Goal: Find specific page/section: Find specific page/section

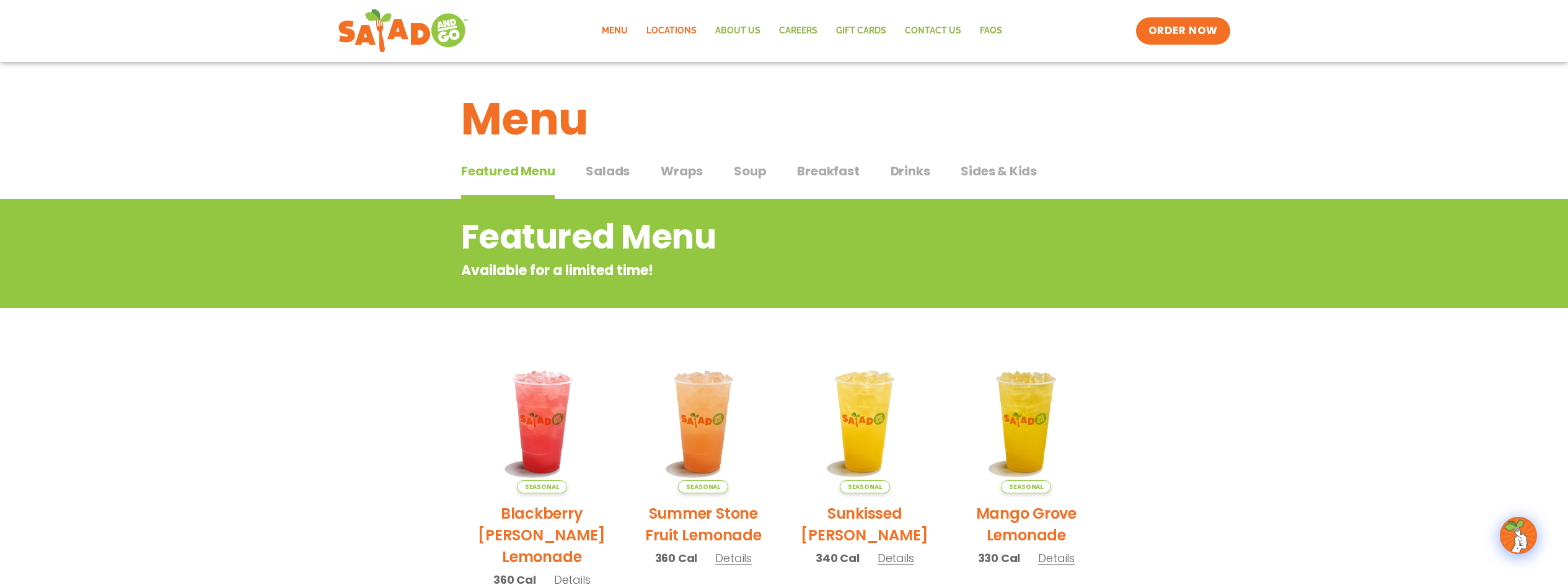
click at [658, 24] on link "Locations" at bounding box center [671, 31] width 69 height 29
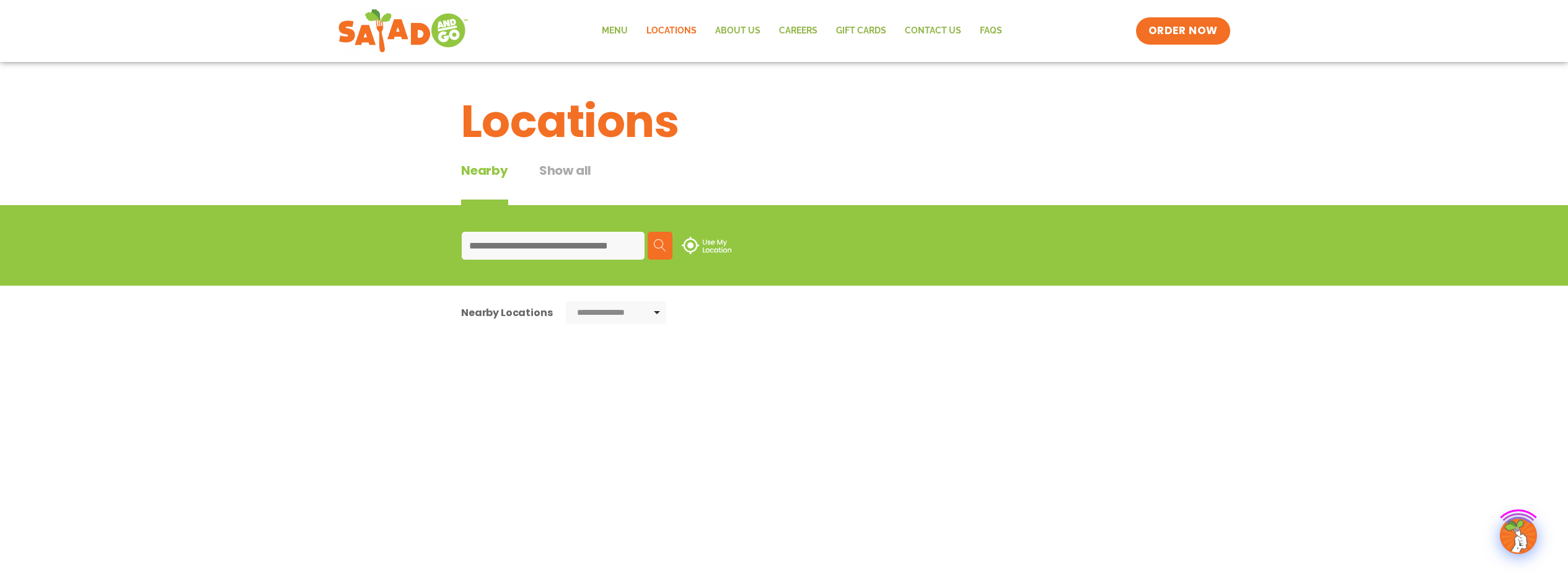
type input "**********"
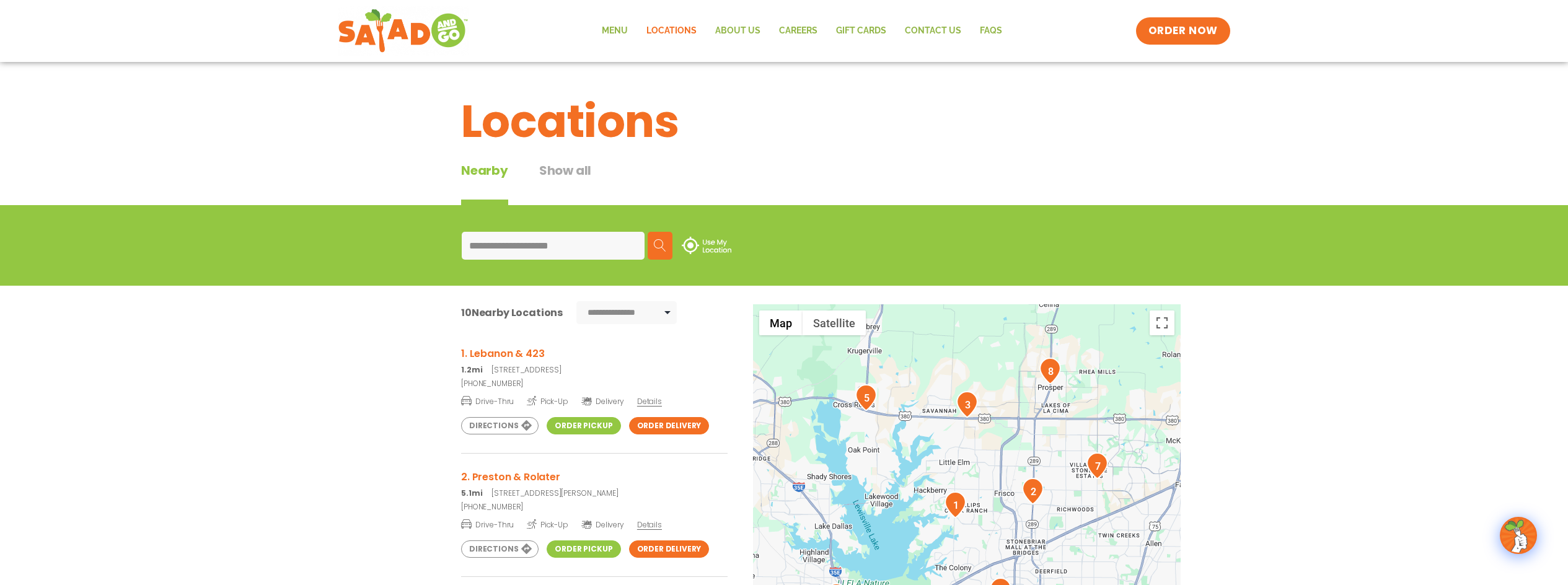
click at [500, 355] on h3 "1. Lebanon & 423" at bounding box center [594, 354] width 266 height 15
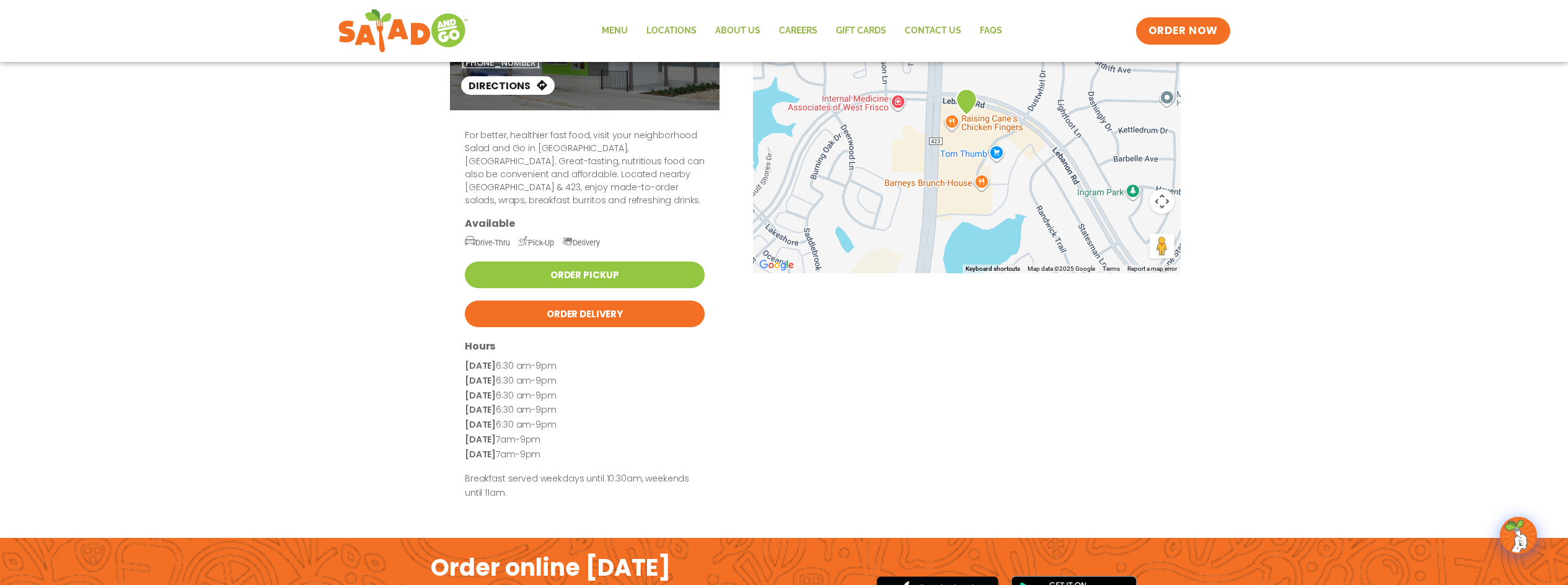
scroll to position [121, 0]
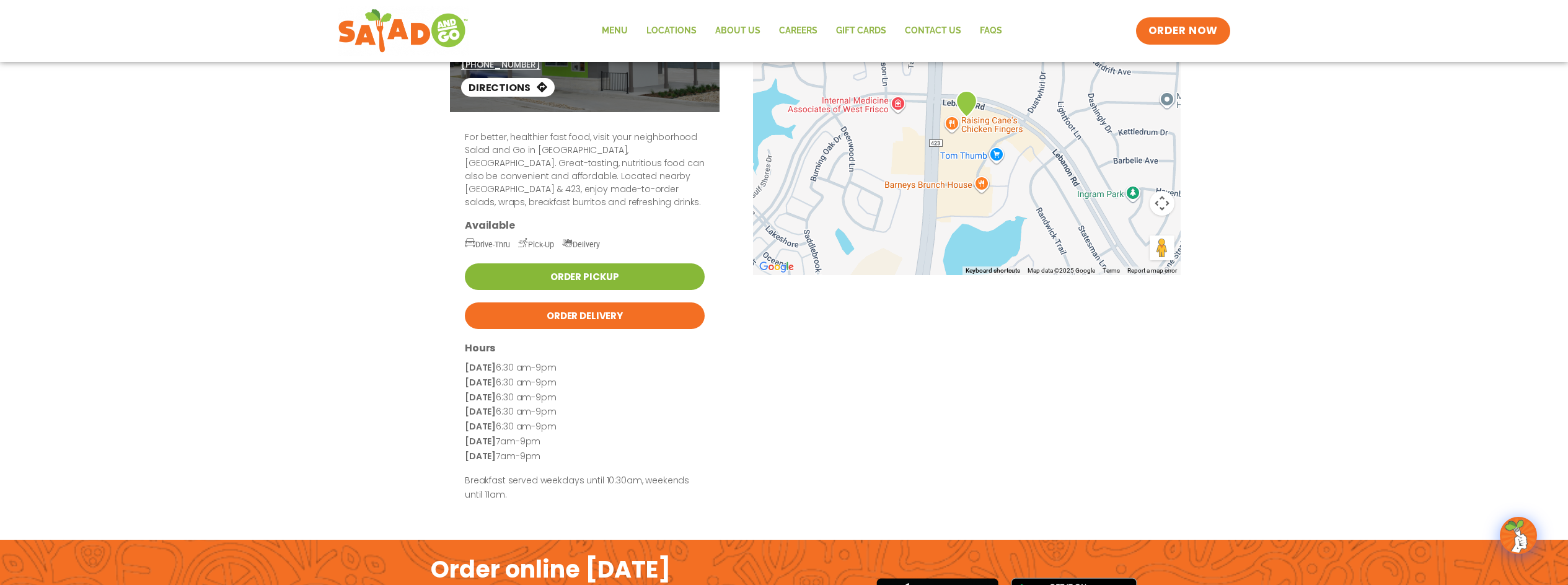
click at [587, 264] on link "Order Pickup" at bounding box center [584, 277] width 240 height 27
click at [602, 264] on link "Order Pickup" at bounding box center [584, 277] width 240 height 27
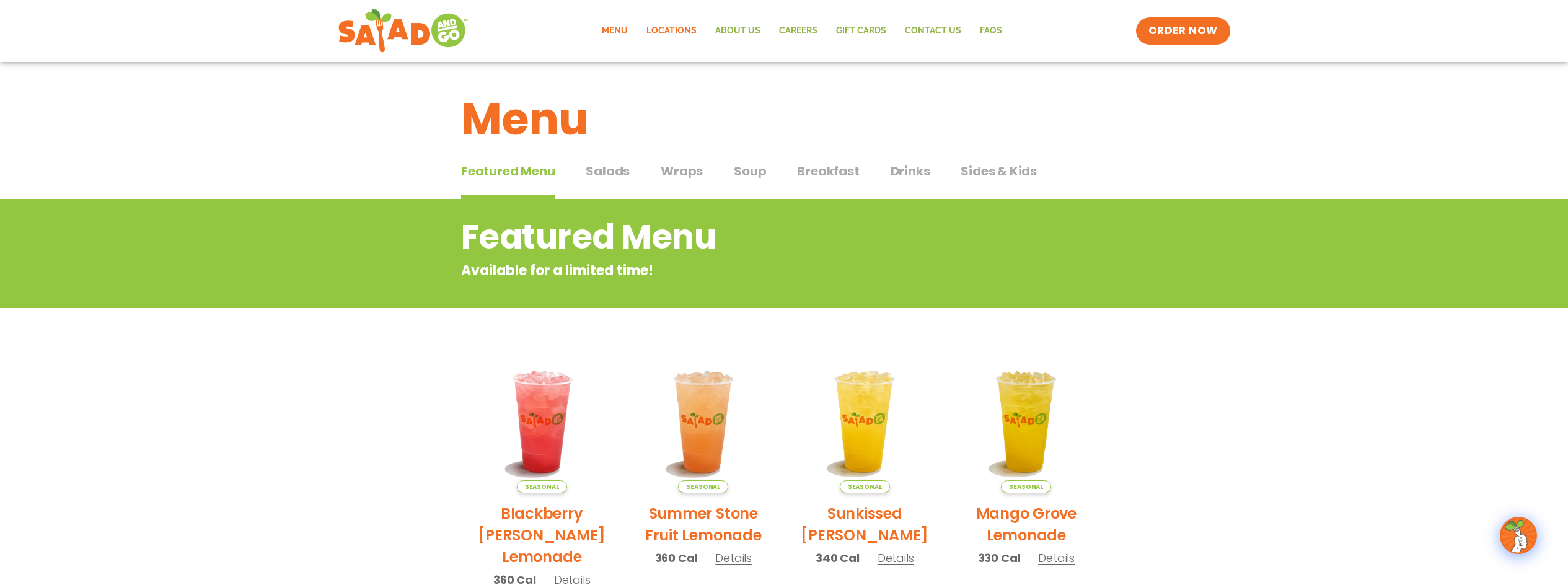
click at [688, 28] on link "Locations" at bounding box center [671, 31] width 69 height 29
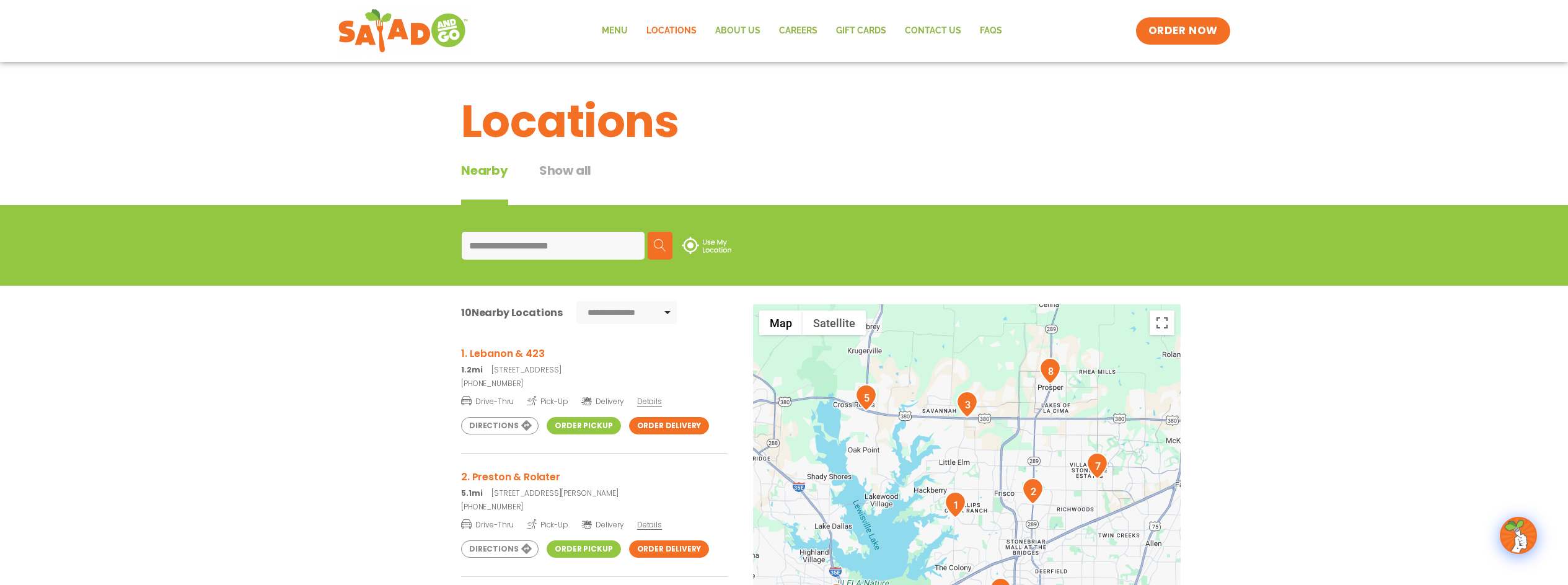
click at [581, 423] on link "Order Pickup" at bounding box center [583, 426] width 74 height 17
